Goal: Information Seeking & Learning: Learn about a topic

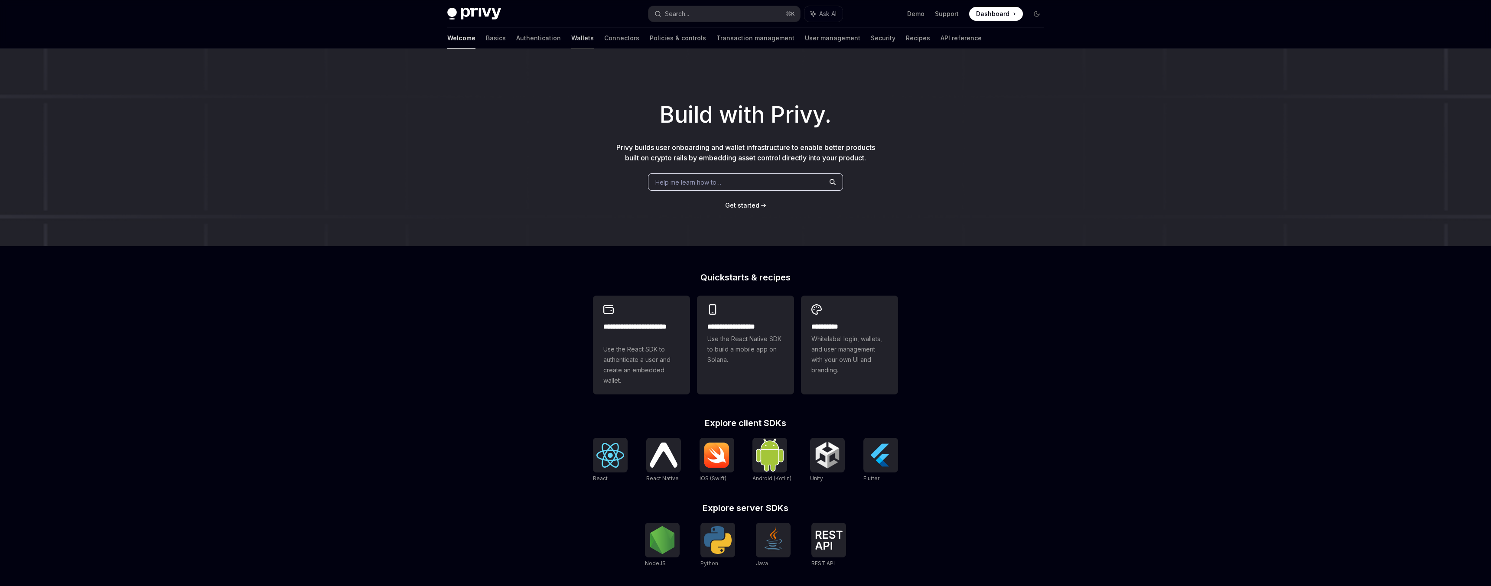
click at [571, 40] on link "Wallets" at bounding box center [582, 38] width 23 height 21
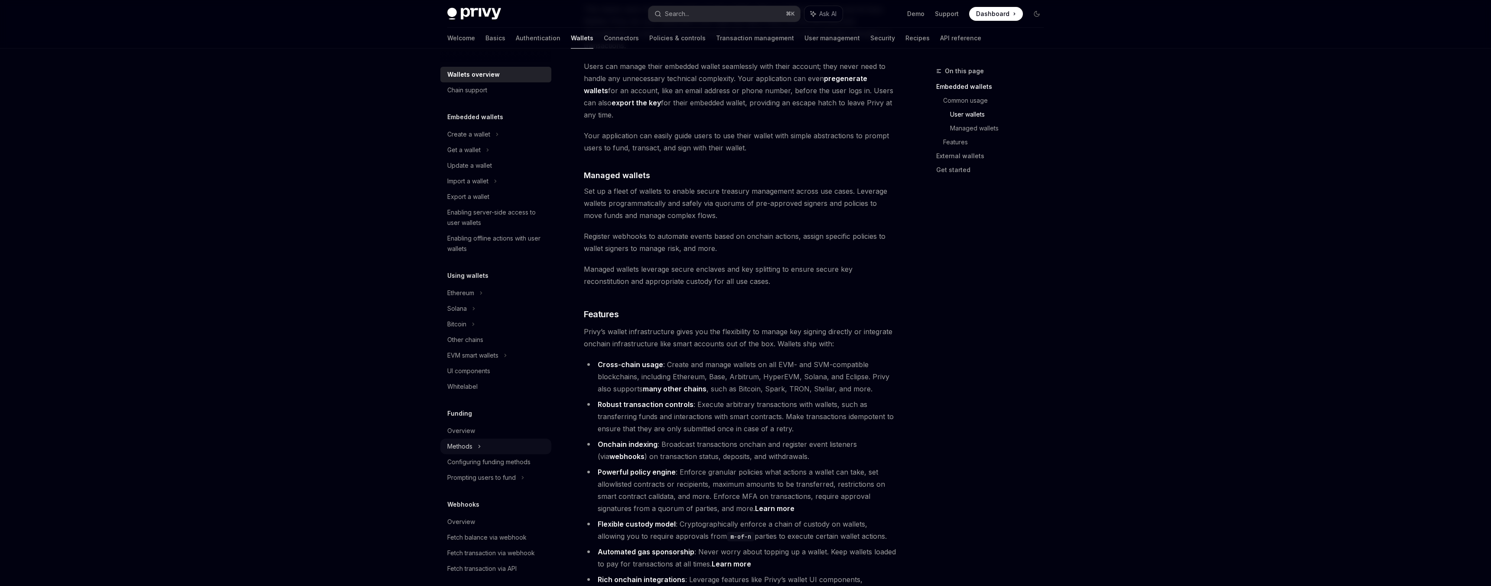
scroll to position [159, 0]
click at [482, 542] on div "Launch your wallet" at bounding box center [473, 545] width 53 height 10
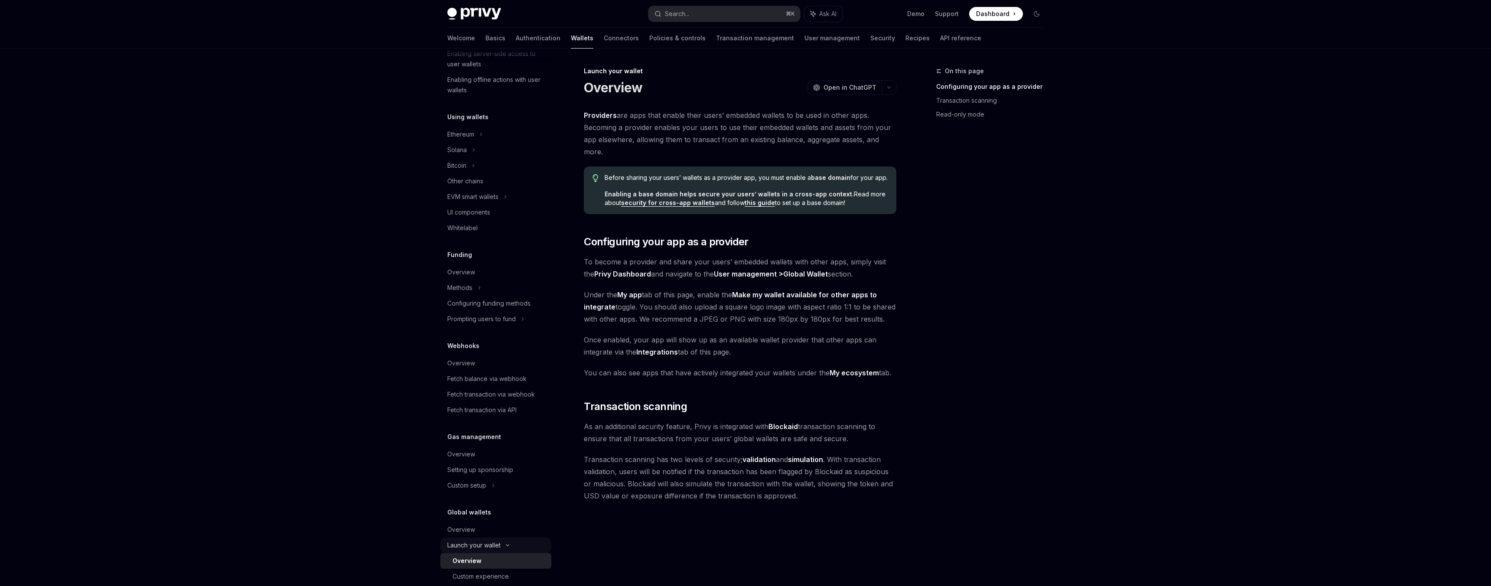
scroll to position [190, 0]
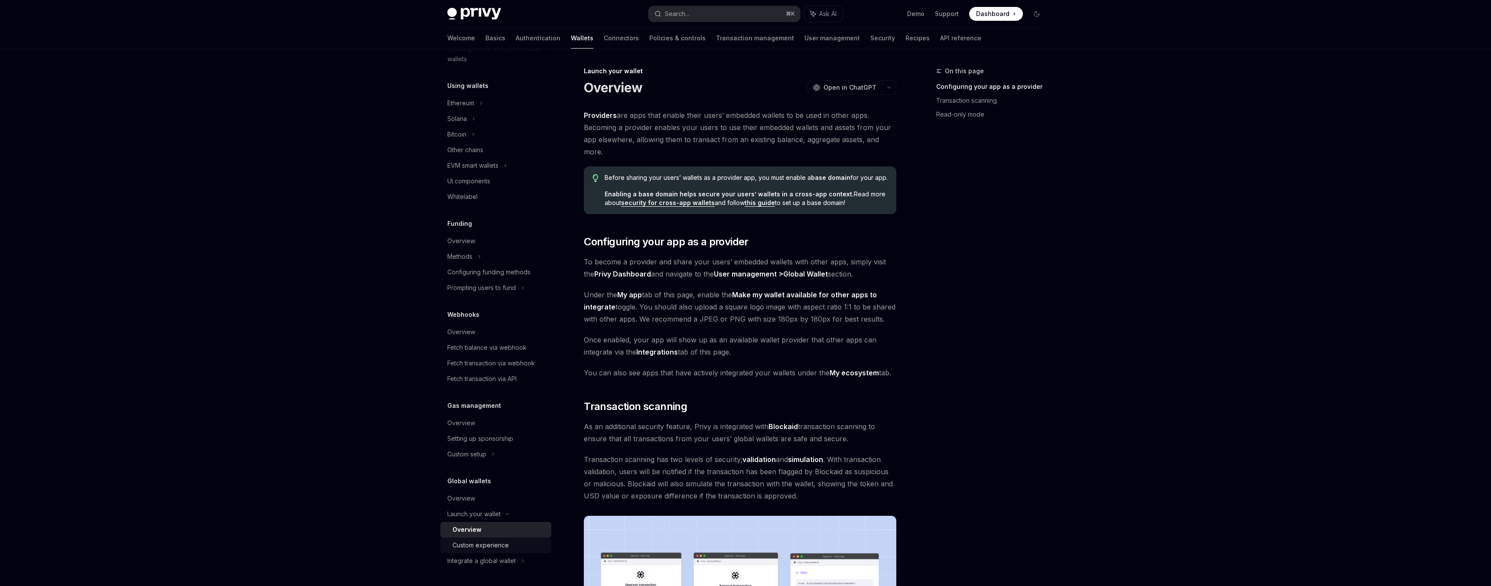
click at [467, 539] on link "Custom experience" at bounding box center [495, 546] width 111 height 16
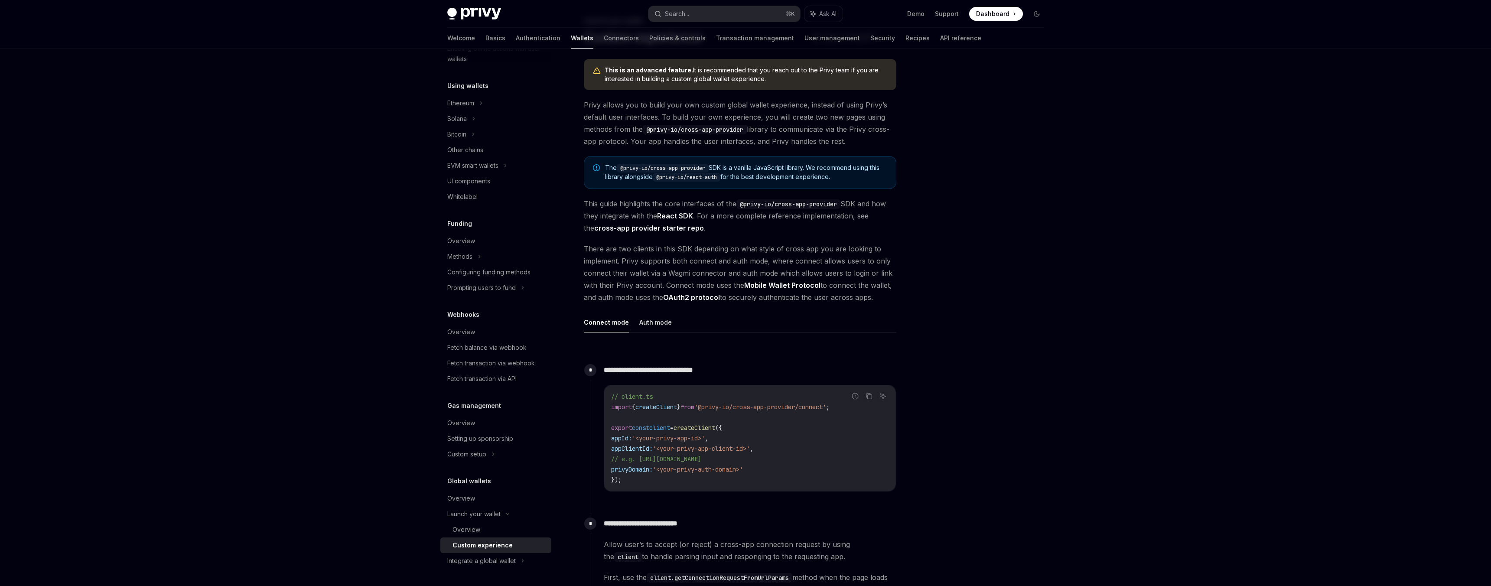
scroll to position [58, 0]
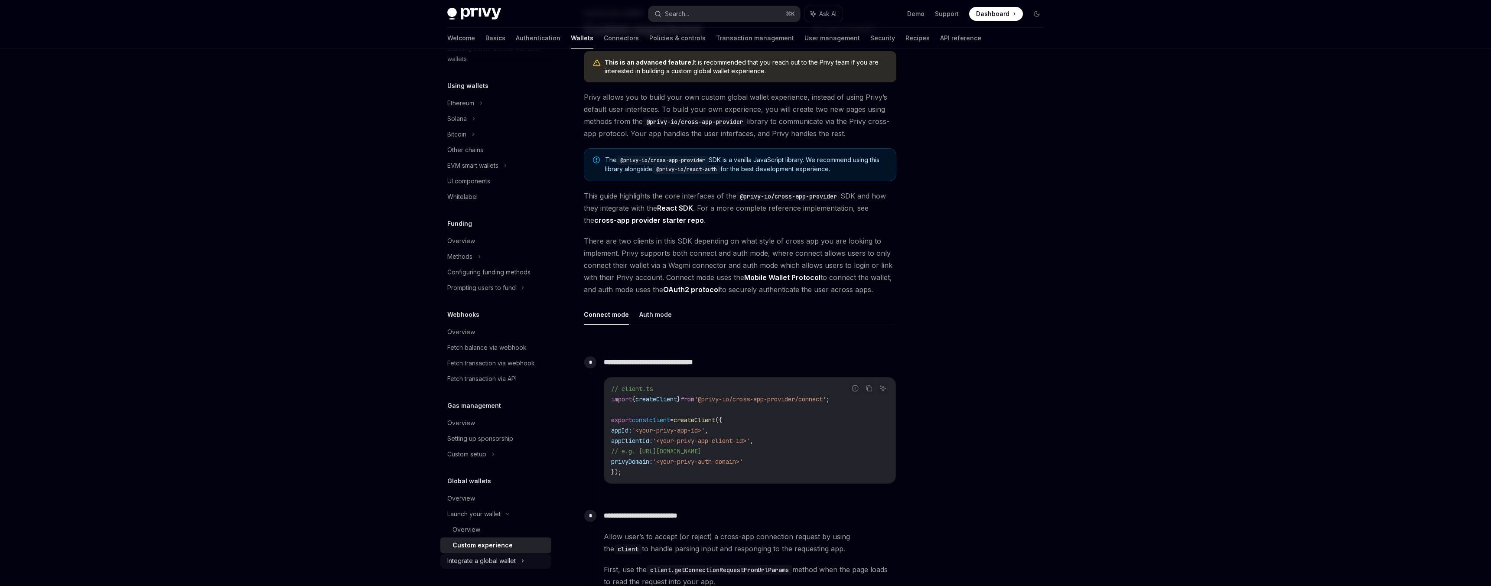
click at [461, 557] on div "Integrate a global wallet" at bounding box center [481, 561] width 68 height 10
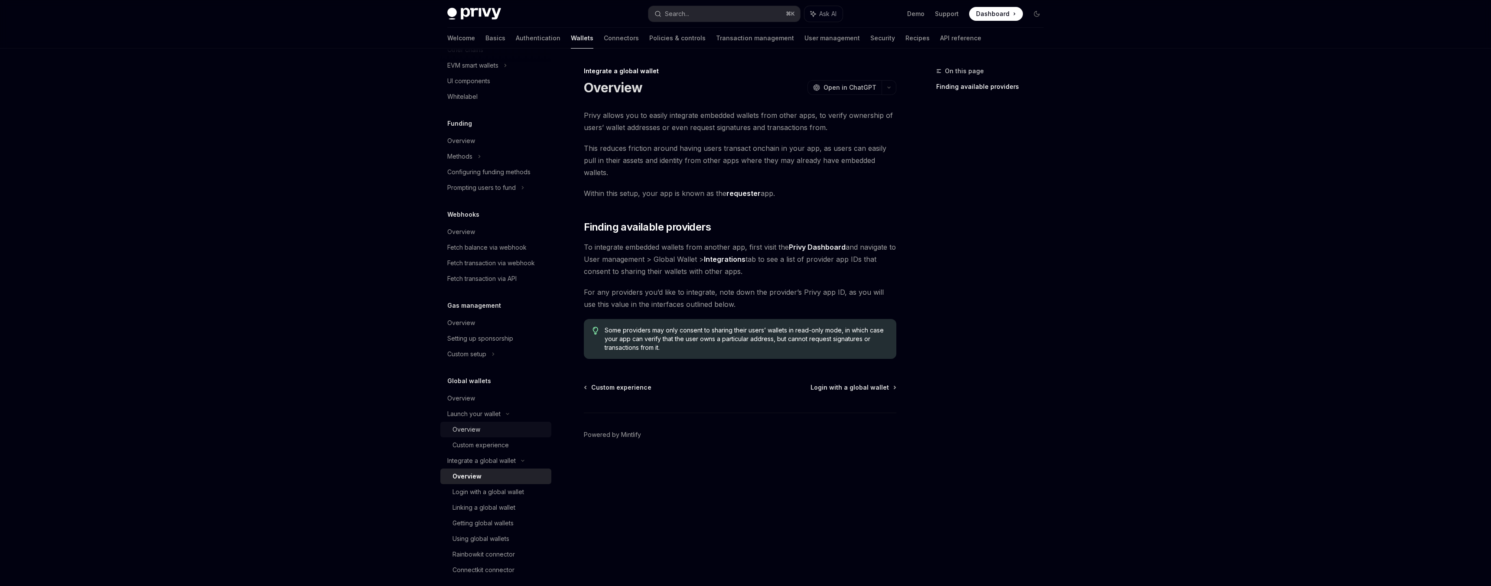
scroll to position [299, 0]
click at [469, 486] on div "Login with a global wallet" at bounding box center [489, 483] width 72 height 10
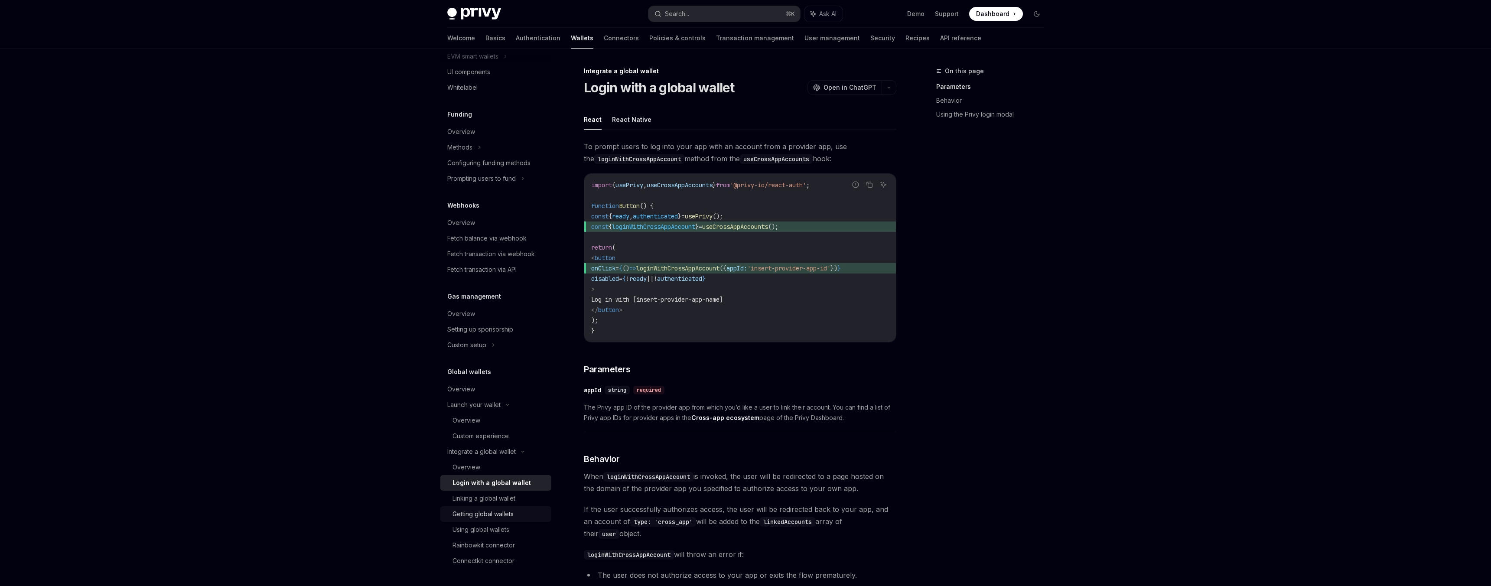
click at [457, 506] on link "Getting global wallets" at bounding box center [495, 514] width 111 height 16
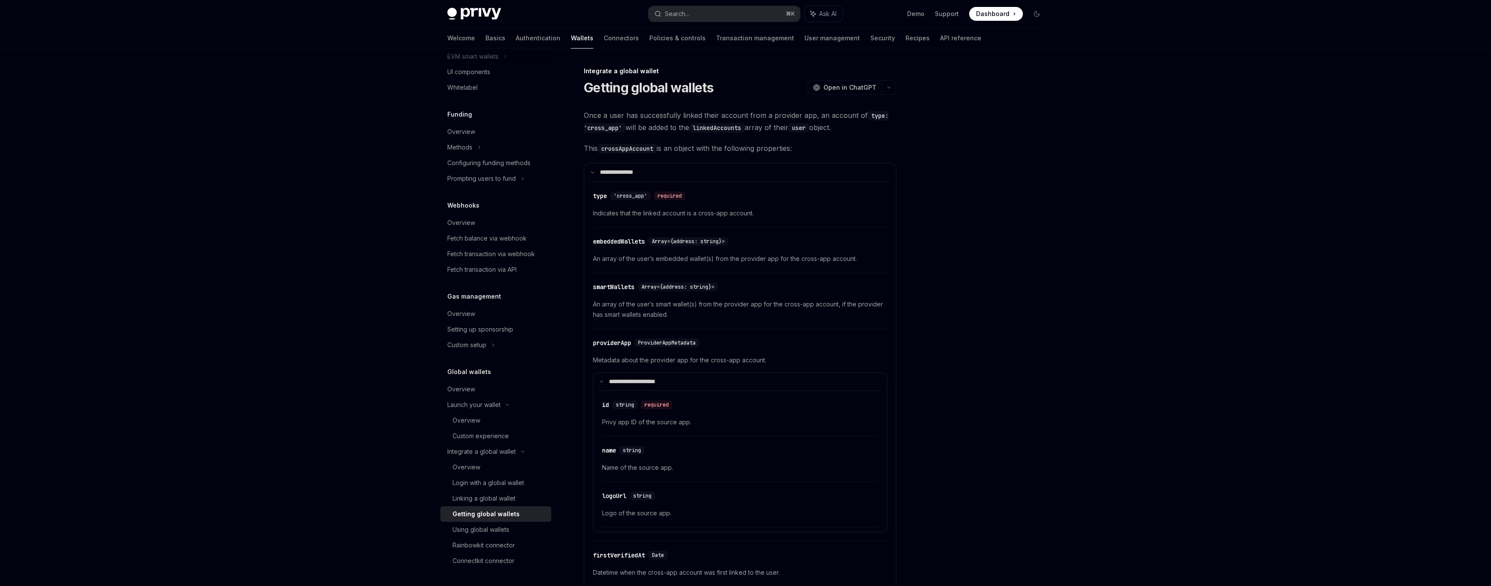
click at [464, 518] on div "Getting global wallets" at bounding box center [486, 514] width 67 height 10
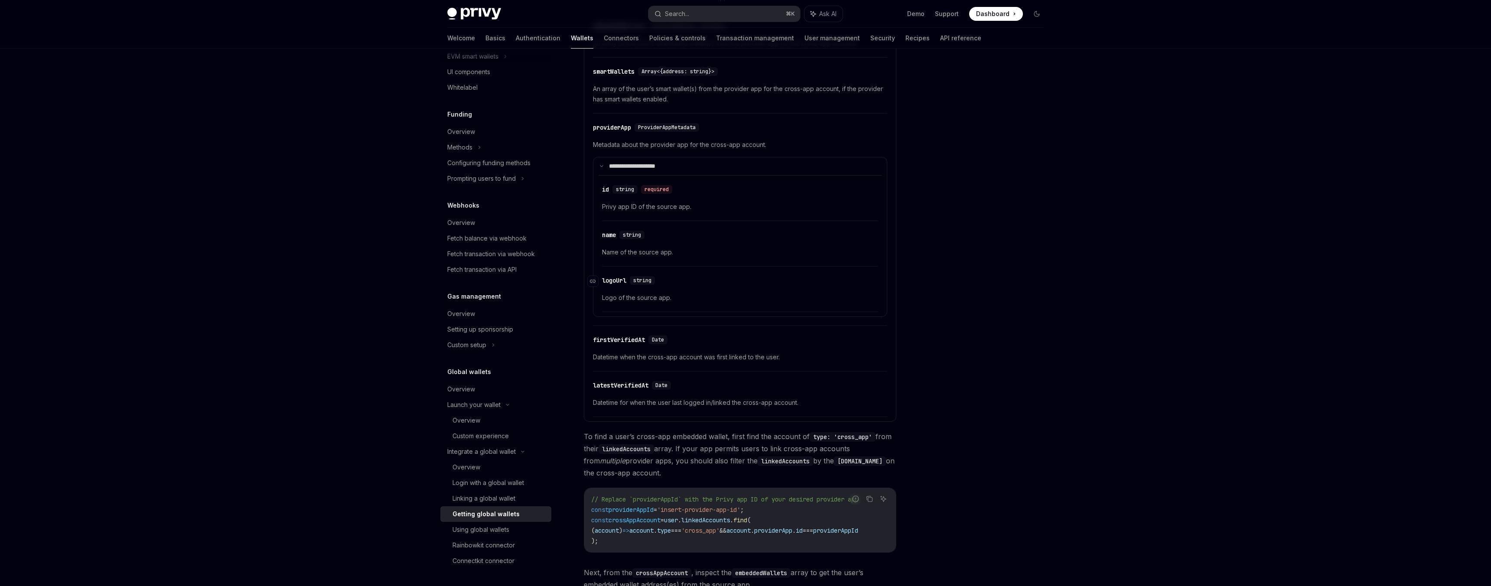
scroll to position [473, 0]
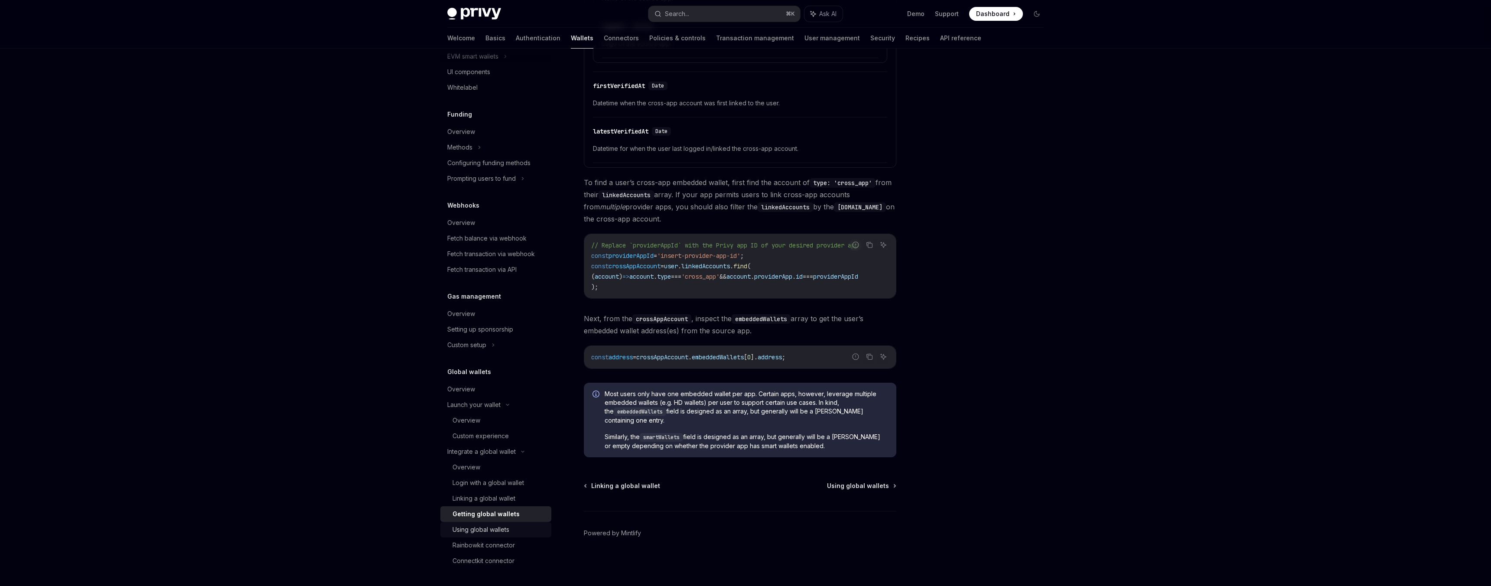
click at [500, 529] on div "Using global wallets" at bounding box center [481, 530] width 57 height 10
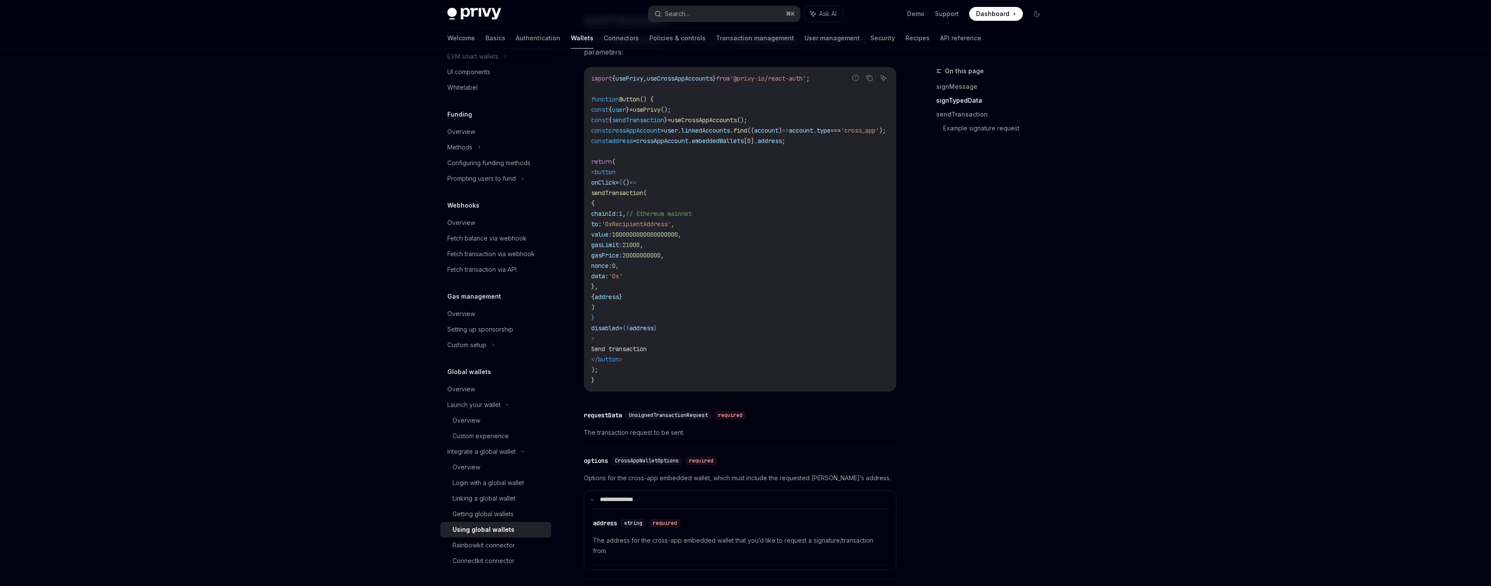
scroll to position [998, 0]
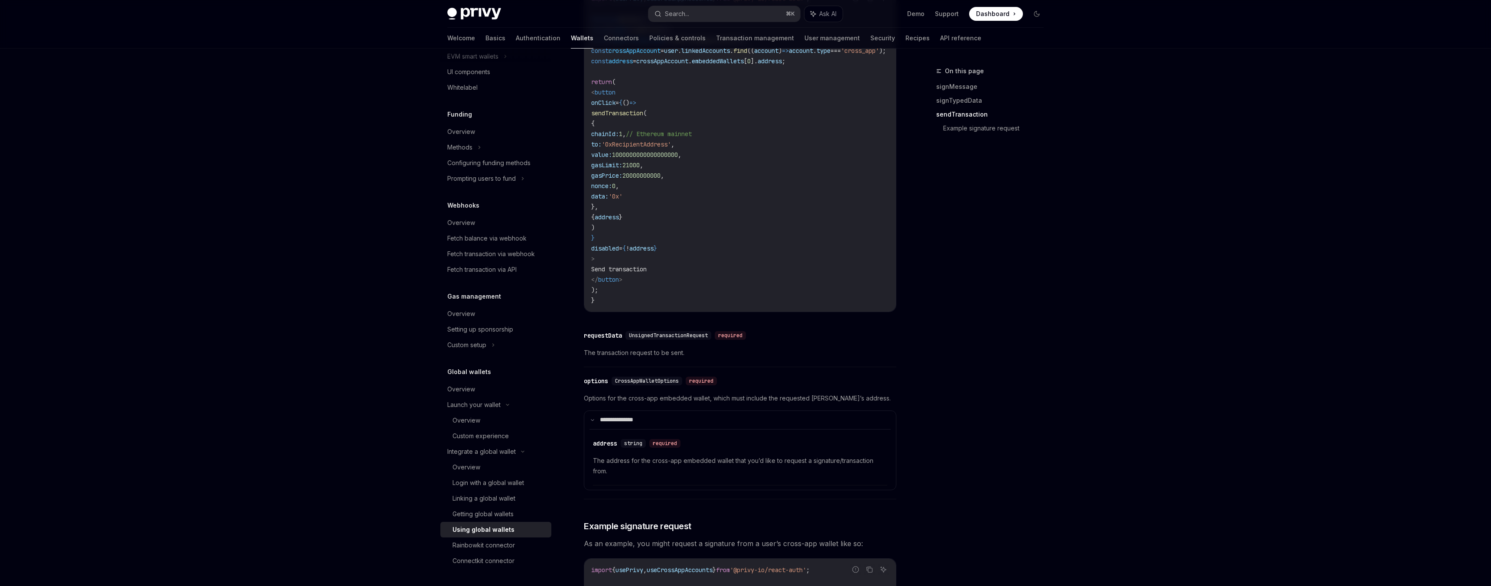
click at [499, 535] on link "Using global wallets" at bounding box center [495, 530] width 111 height 16
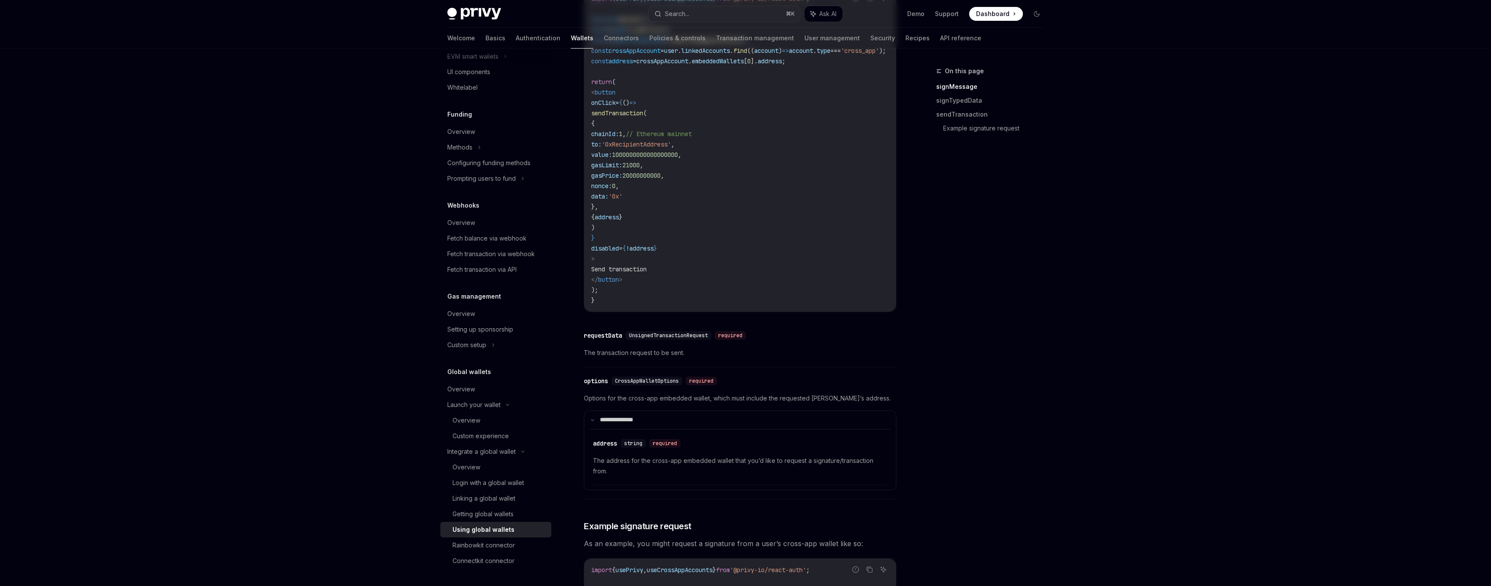
scroll to position [0, 0]
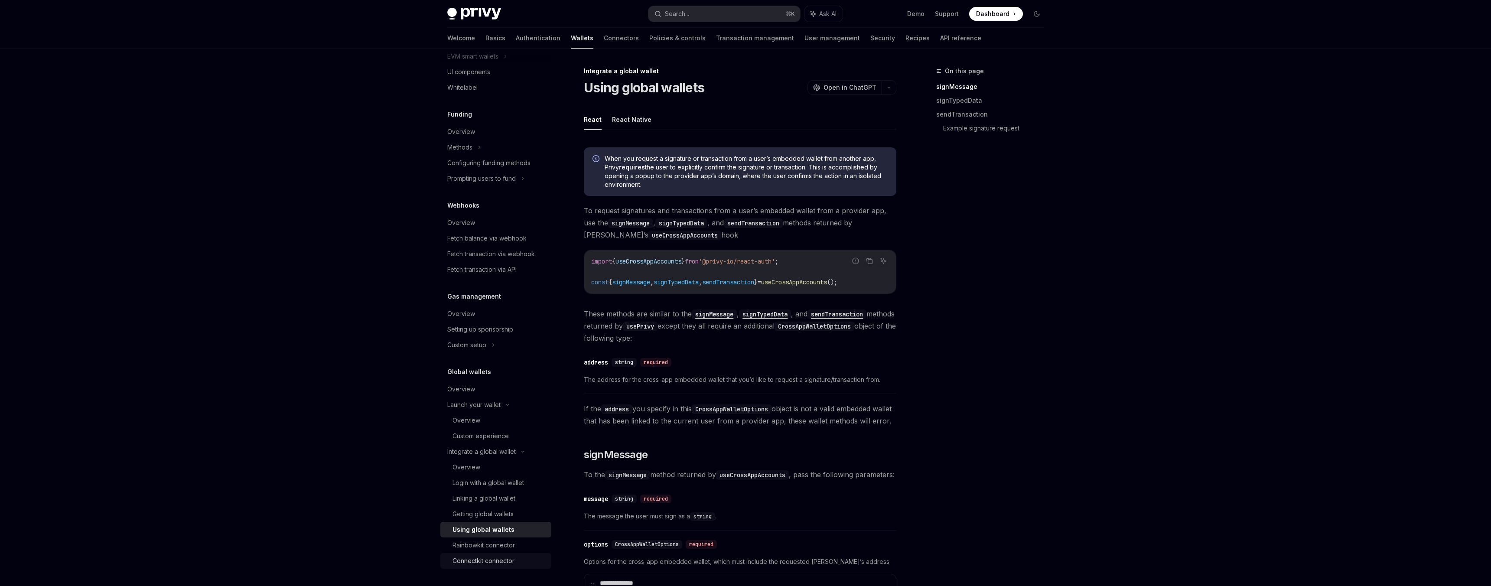
click at [485, 559] on div "Connectkit connector" at bounding box center [484, 561] width 62 height 10
type textarea "*"
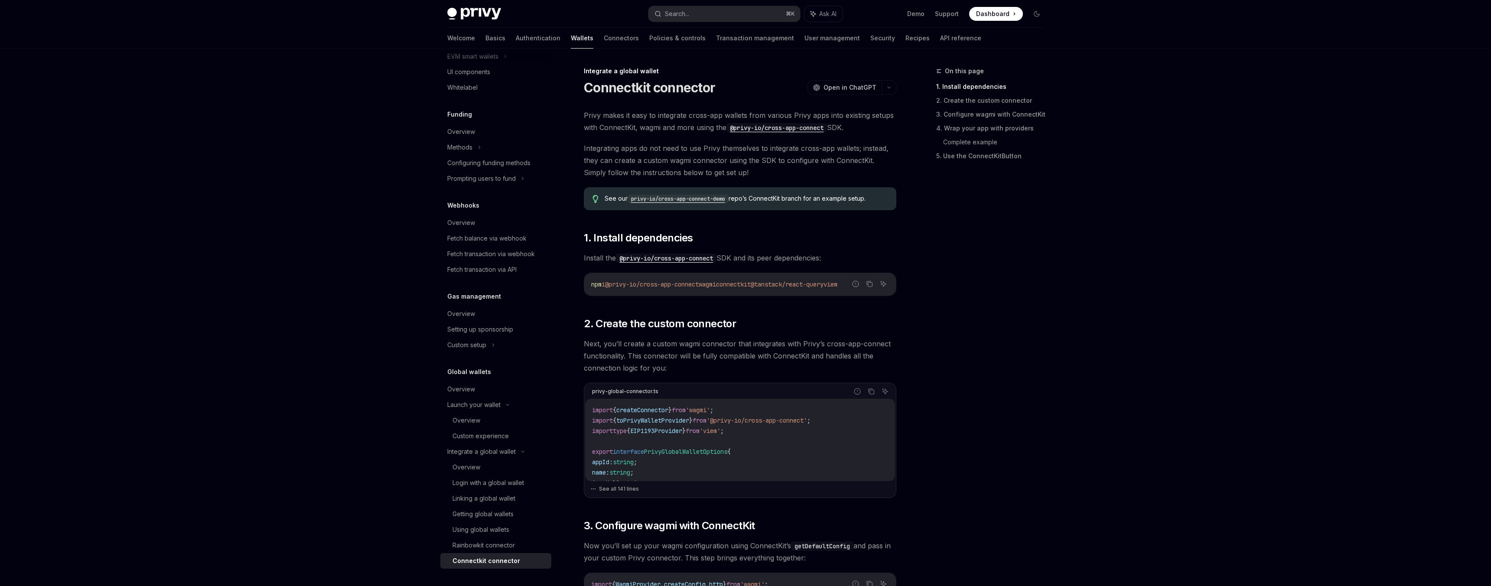
click at [674, 199] on code "privy-io/cross-app-connect-demo" at bounding box center [678, 199] width 101 height 9
